Goal: Information Seeking & Learning: Learn about a topic

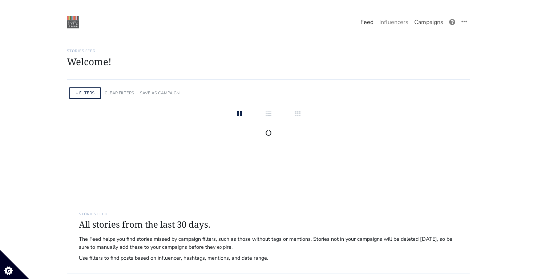
click at [429, 25] on link "Campaigns" at bounding box center [429, 22] width 35 height 15
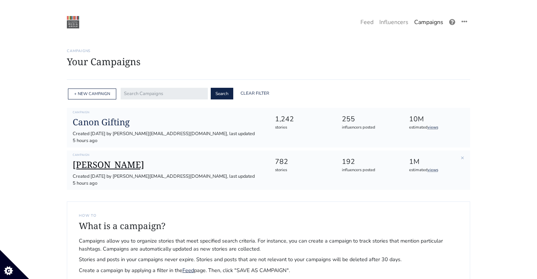
click at [90, 161] on h1 "[PERSON_NAME]" at bounding box center [168, 164] width 191 height 11
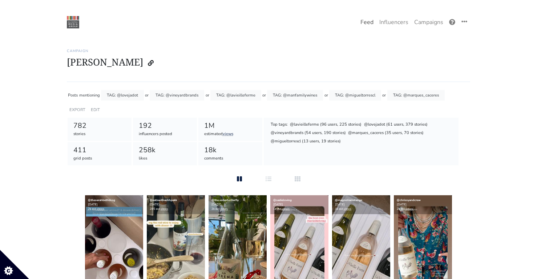
click at [367, 23] on link "Feed" at bounding box center [367, 22] width 19 height 15
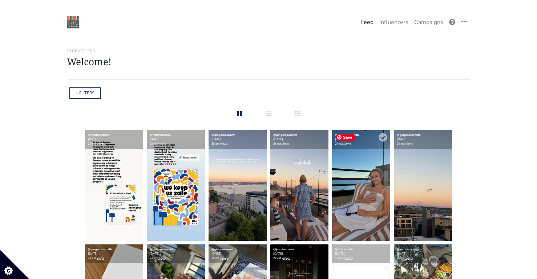
click at [348, 173] on img at bounding box center [361, 185] width 58 height 111
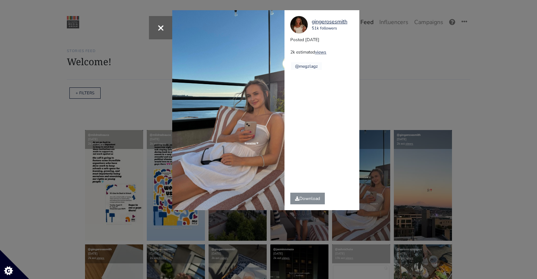
drag, startPoint x: 395, startPoint y: 85, endPoint x: 321, endPoint y: 67, distance: 76.0
click at [321, 67] on div "× gingerosesmith 51k followers Posted [DATE] 2k estimated views @megzlagz" at bounding box center [268, 139] width 537 height 279
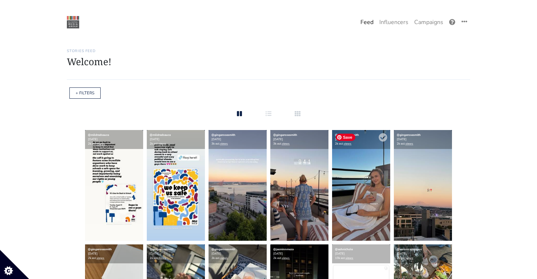
click at [340, 188] on img at bounding box center [361, 185] width 58 height 111
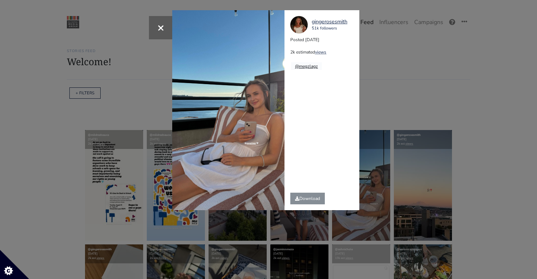
click at [310, 67] on link "@megzlagz" at bounding box center [306, 66] width 23 height 6
